Goal: Transaction & Acquisition: Purchase product/service

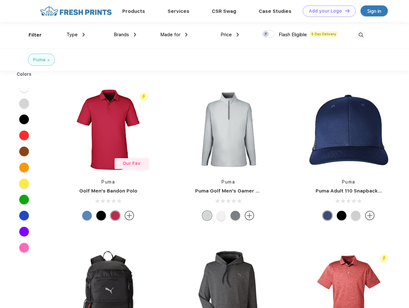
click at [327, 11] on link "Add your Logo Design Tool" at bounding box center [329, 10] width 53 height 11
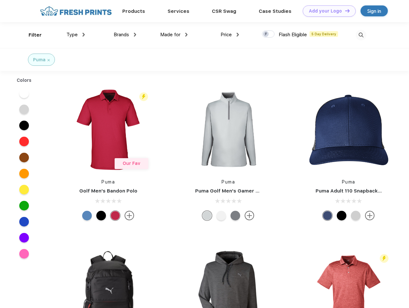
click at [0, 0] on div "Design Tool" at bounding box center [0, 0] width 0 height 0
click at [345, 11] on link "Add your Logo Design Tool" at bounding box center [329, 10] width 53 height 11
click at [31, 35] on div "Filter" at bounding box center [35, 34] width 13 height 7
click at [76, 35] on span "Type" at bounding box center [71, 35] width 11 height 6
click at [125, 35] on span "Brands" at bounding box center [121, 35] width 15 height 6
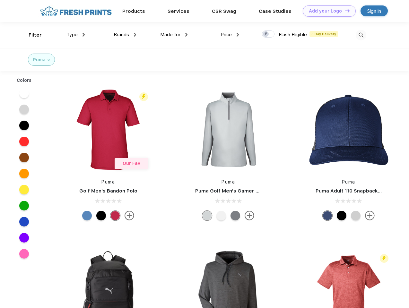
click at [174, 35] on span "Made for" at bounding box center [170, 35] width 20 height 6
click at [230, 35] on span "Price" at bounding box center [226, 35] width 11 height 6
click at [269, 34] on div at bounding box center [268, 34] width 13 height 7
click at [266, 34] on input "checkbox" at bounding box center [264, 32] width 4 height 4
click at [361, 35] on img at bounding box center [361, 35] width 11 height 11
